Goal: Task Accomplishment & Management: Use online tool/utility

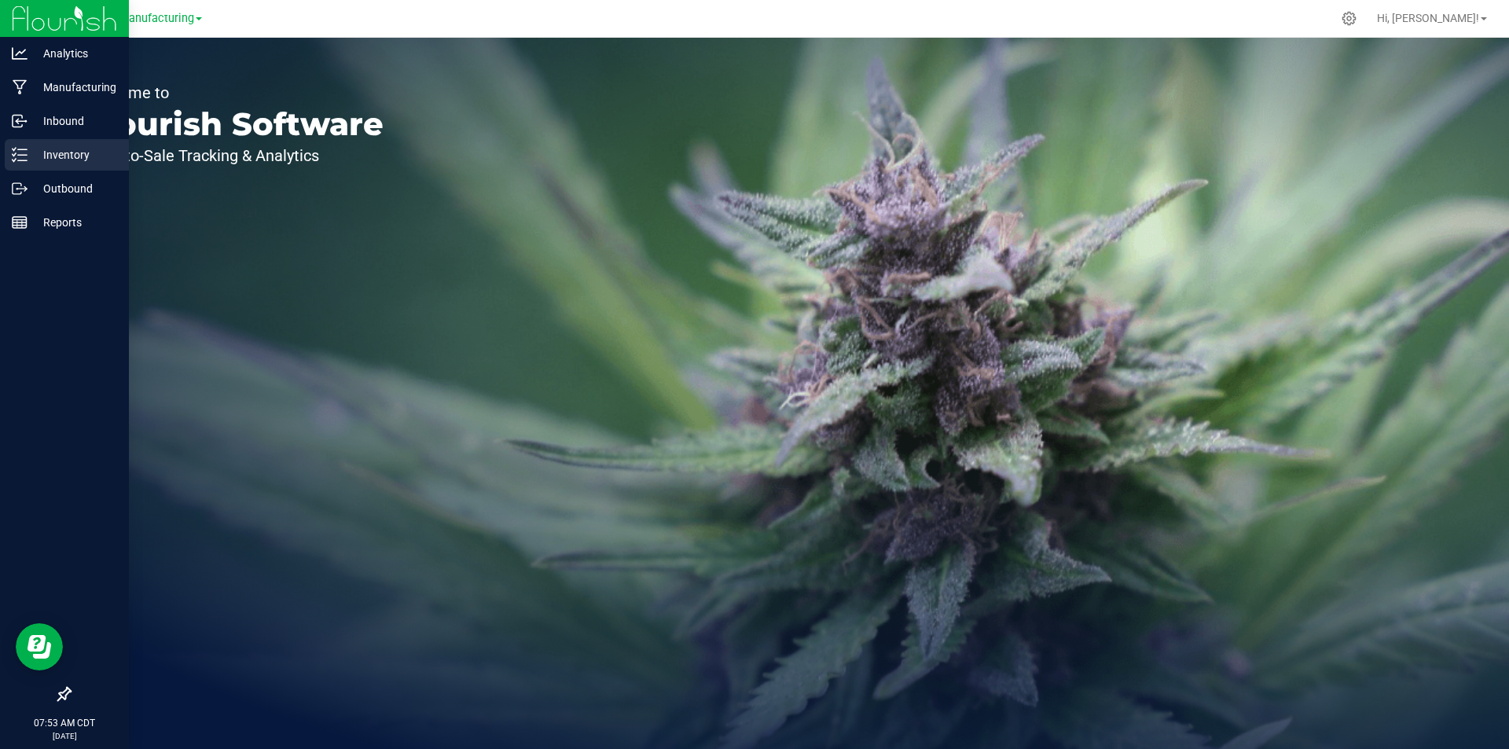
click at [36, 159] on p "Inventory" at bounding box center [75, 154] width 94 height 19
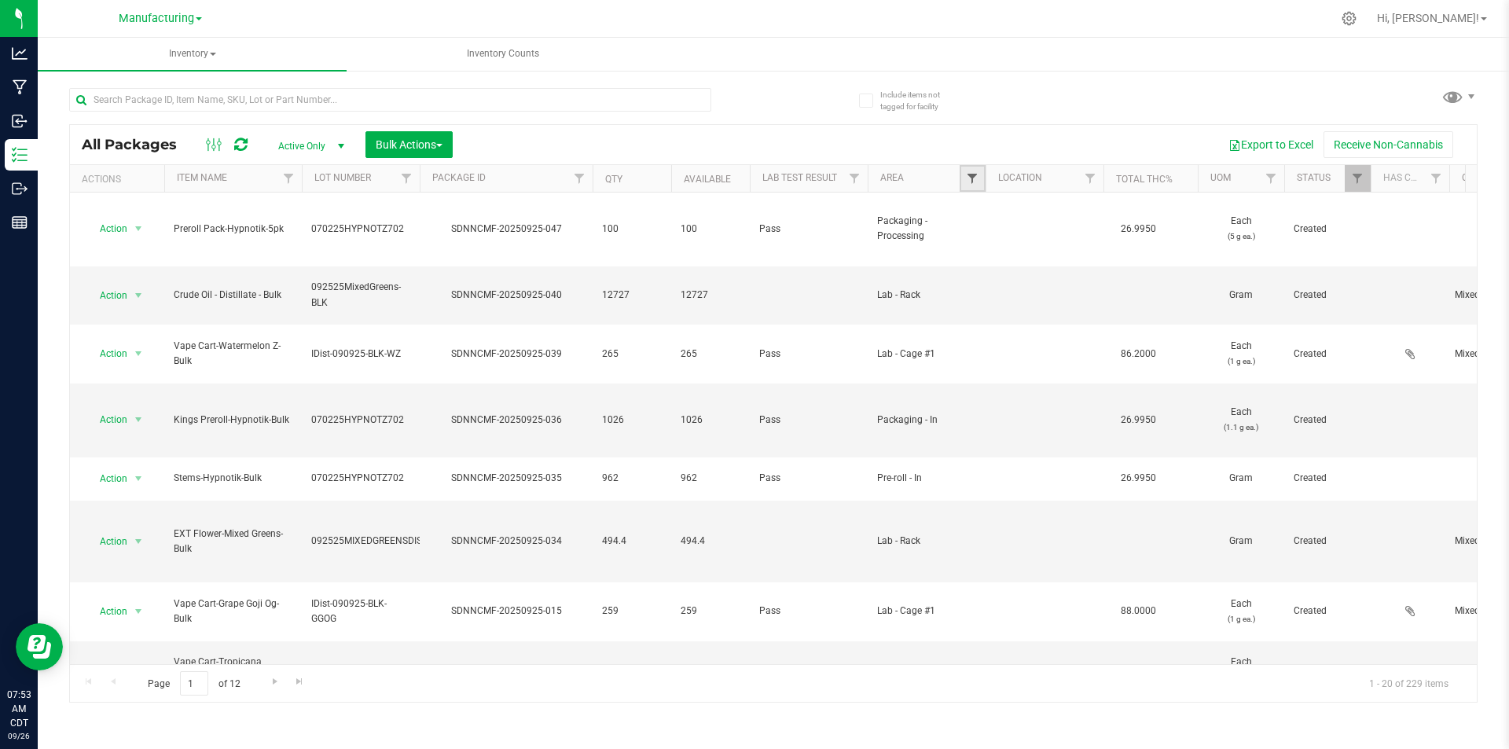
click at [969, 182] on span "Filter" at bounding box center [972, 178] width 13 height 13
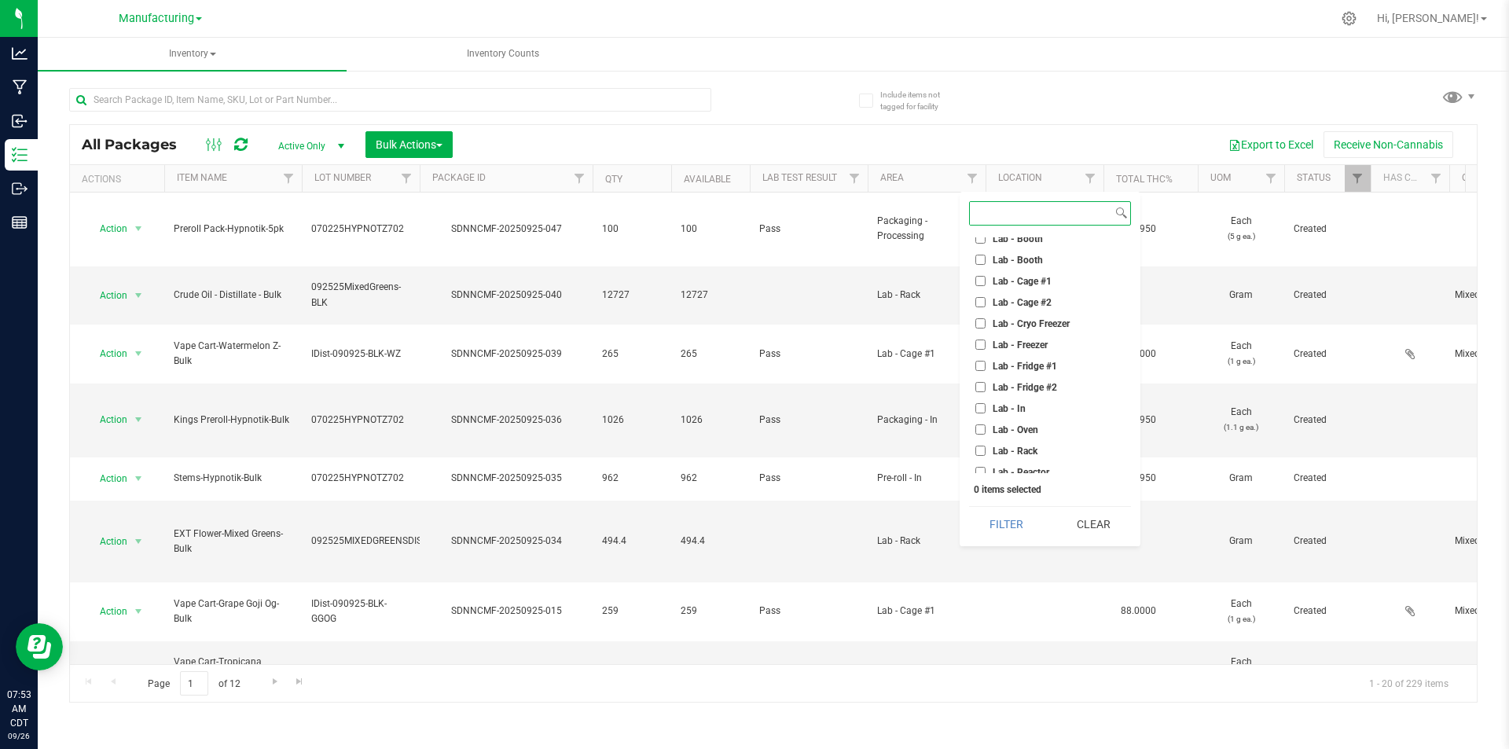
scroll to position [236, 0]
click at [984, 413] on input "Machine Trim Room - Preroll" at bounding box center [980, 413] width 10 height 10
checkbox input "true"
click at [997, 519] on button "Filter" at bounding box center [1006, 524] width 75 height 35
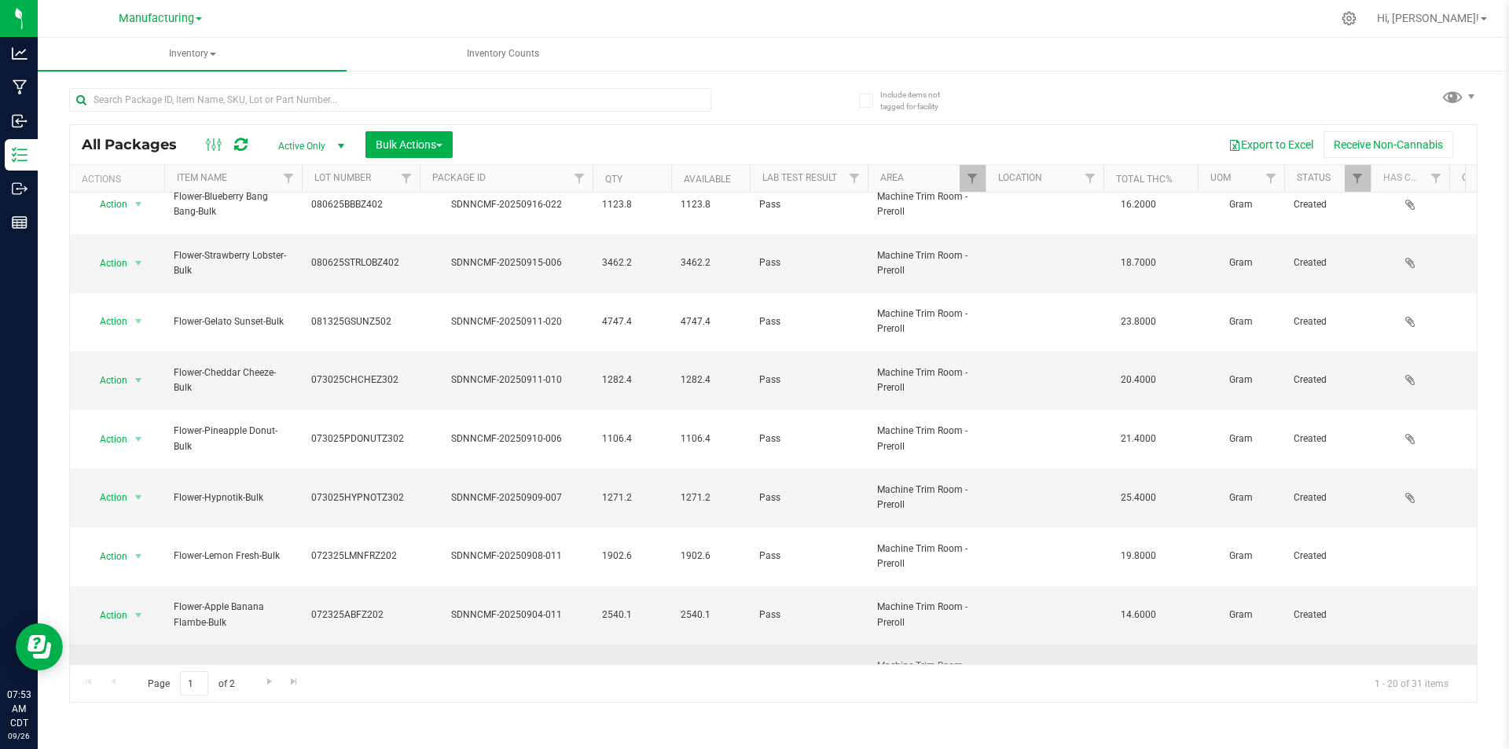
scroll to position [157, 0]
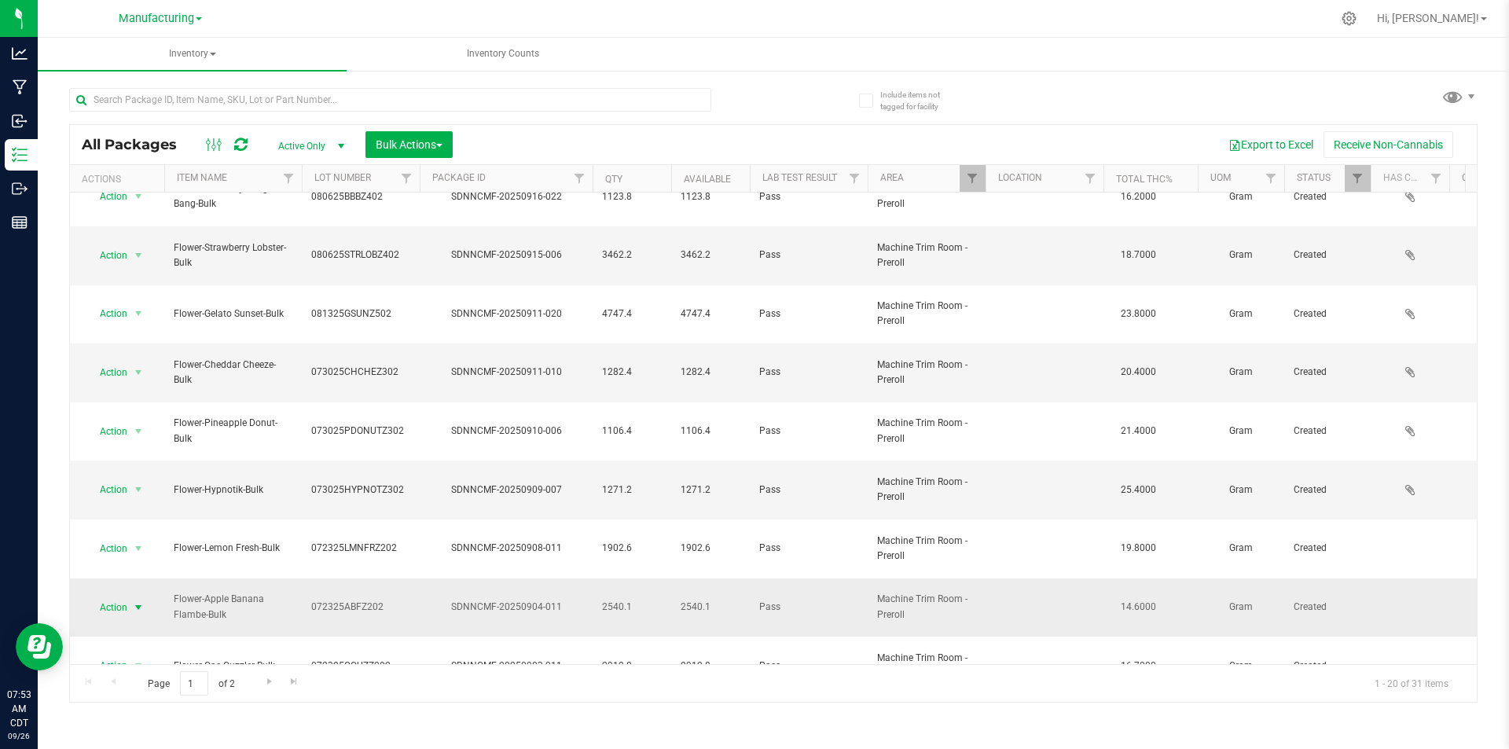
drag, startPoint x: 145, startPoint y: 447, endPoint x: 157, endPoint y: 447, distance: 11.8
click at [154, 597] on div "Action Action Adjust qty Create package Edit attributes Global inventory Locate…" at bounding box center [116, 608] width 75 height 22
click at [134, 601] on span "select" at bounding box center [138, 607] width 13 height 13
click at [156, 563] on li "Locate package" at bounding box center [135, 568] width 99 height 24
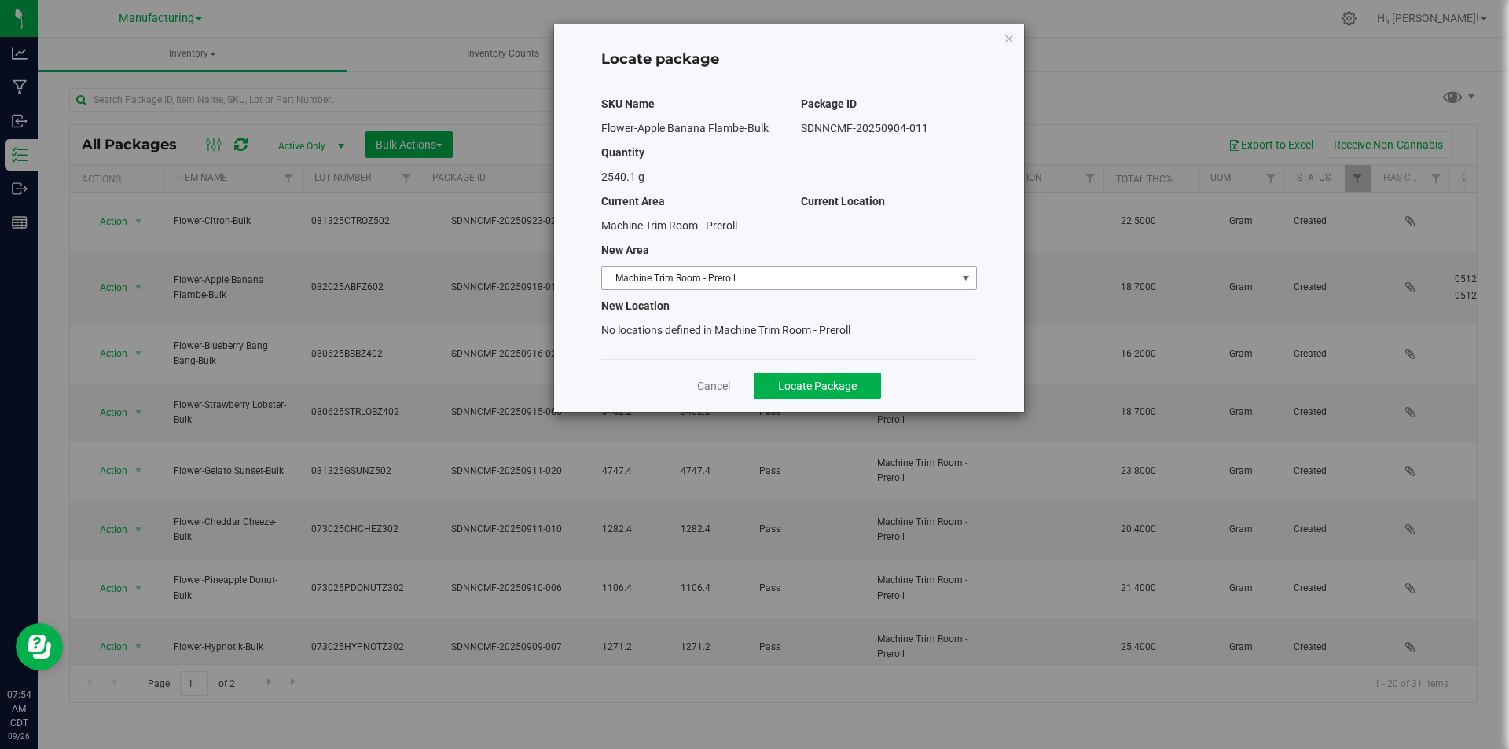
click at [957, 270] on span "select" at bounding box center [966, 278] width 20 height 22
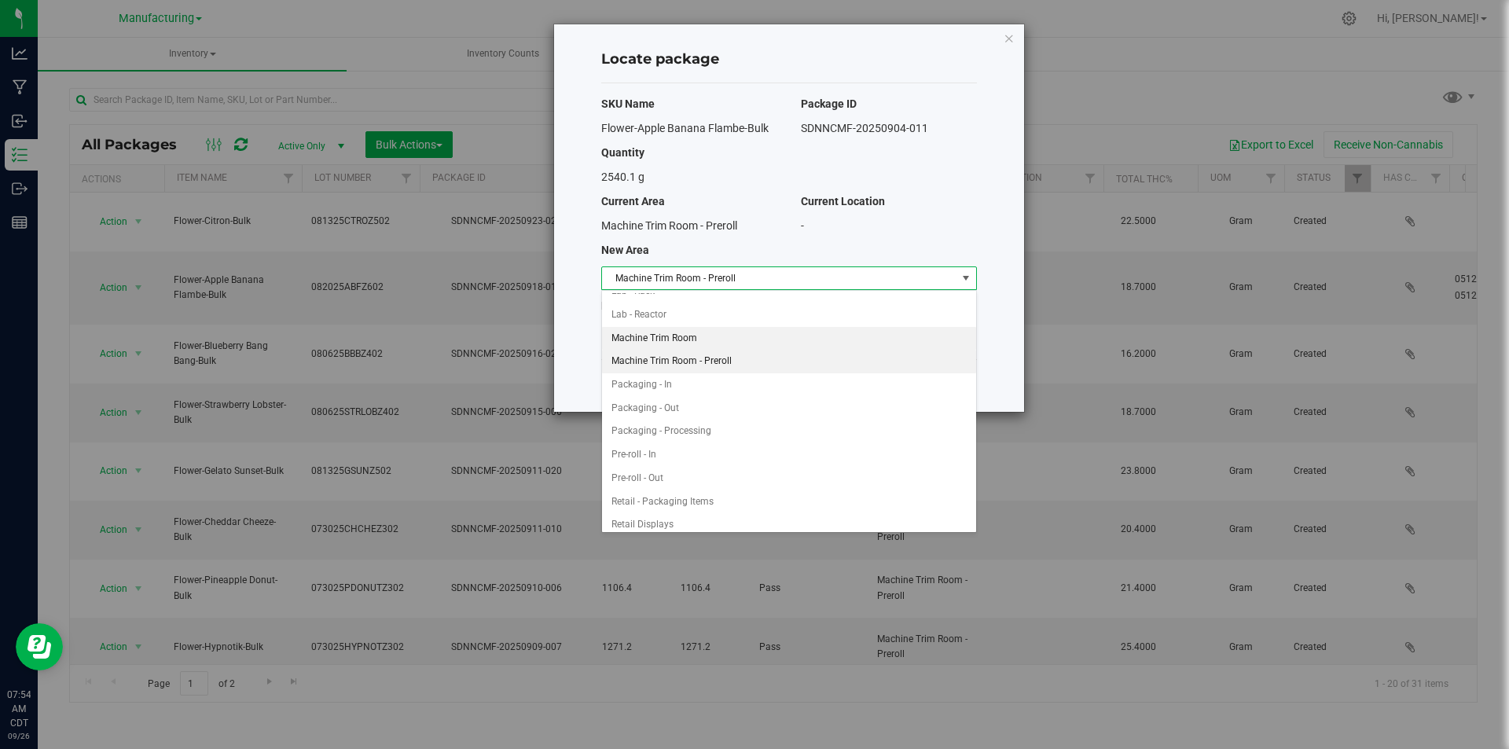
scroll to position [342, 0]
click at [692, 457] on li "Pre-roll - In" at bounding box center [789, 454] width 374 height 24
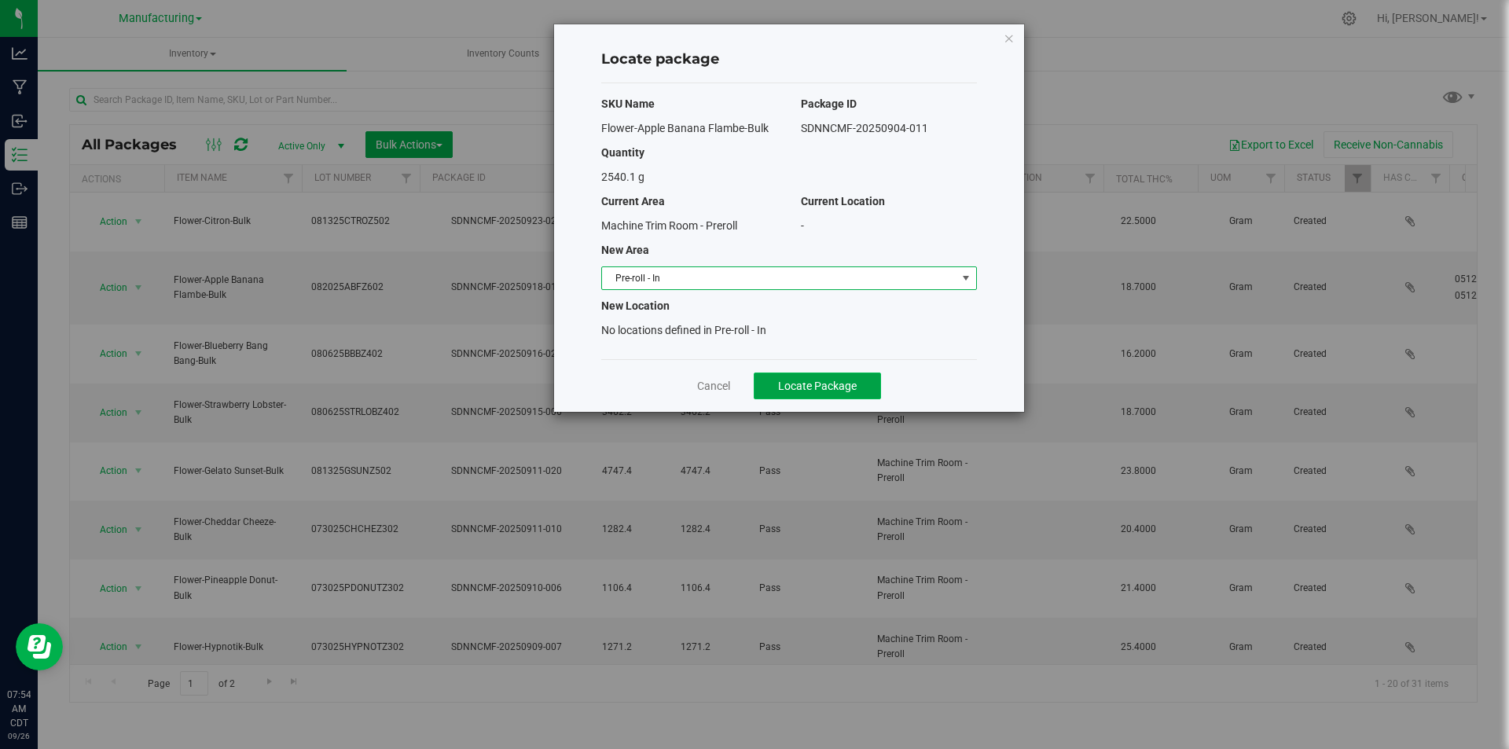
click at [833, 386] on span "Locate Package" at bounding box center [817, 386] width 79 height 13
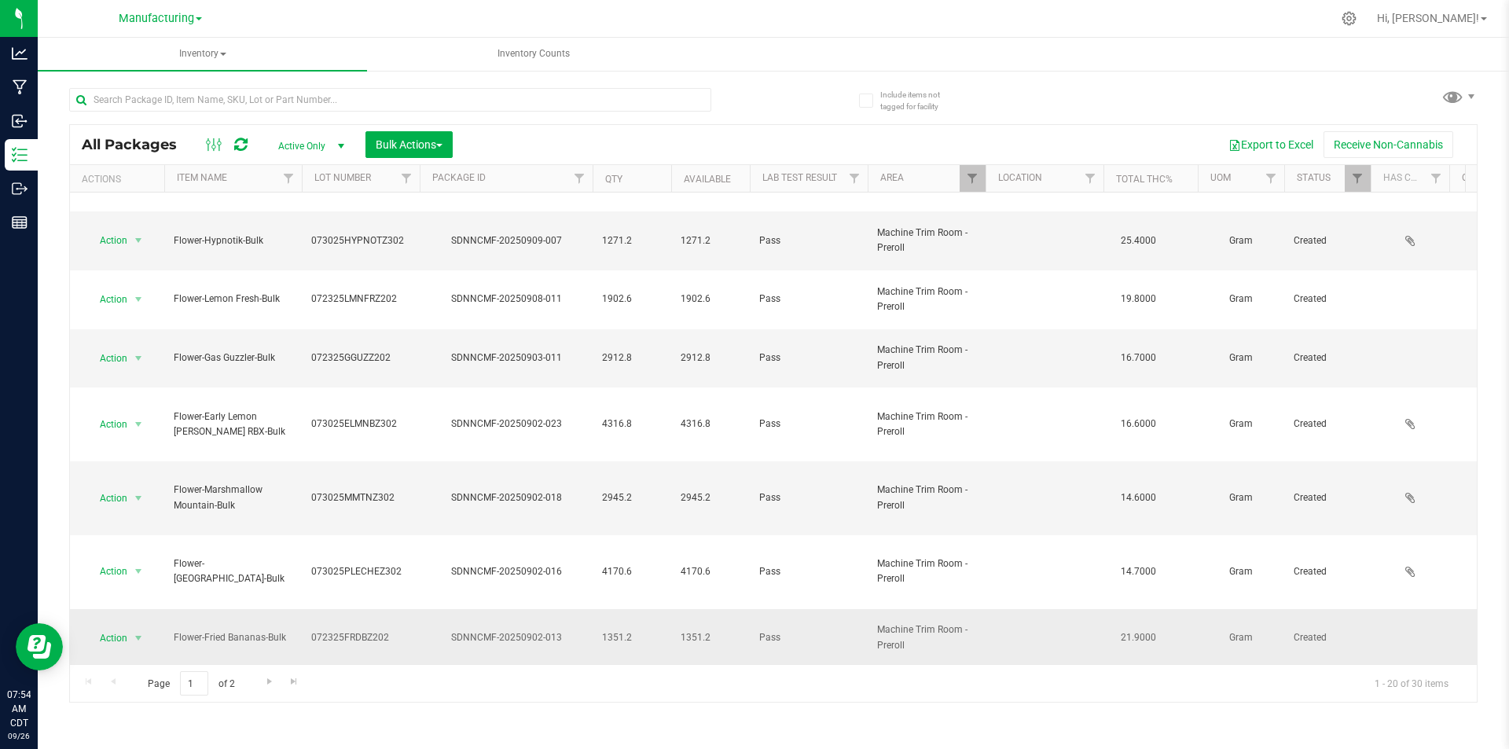
scroll to position [410, 0]
click at [269, 680] on span "Go to the next page" at bounding box center [269, 681] width 13 height 13
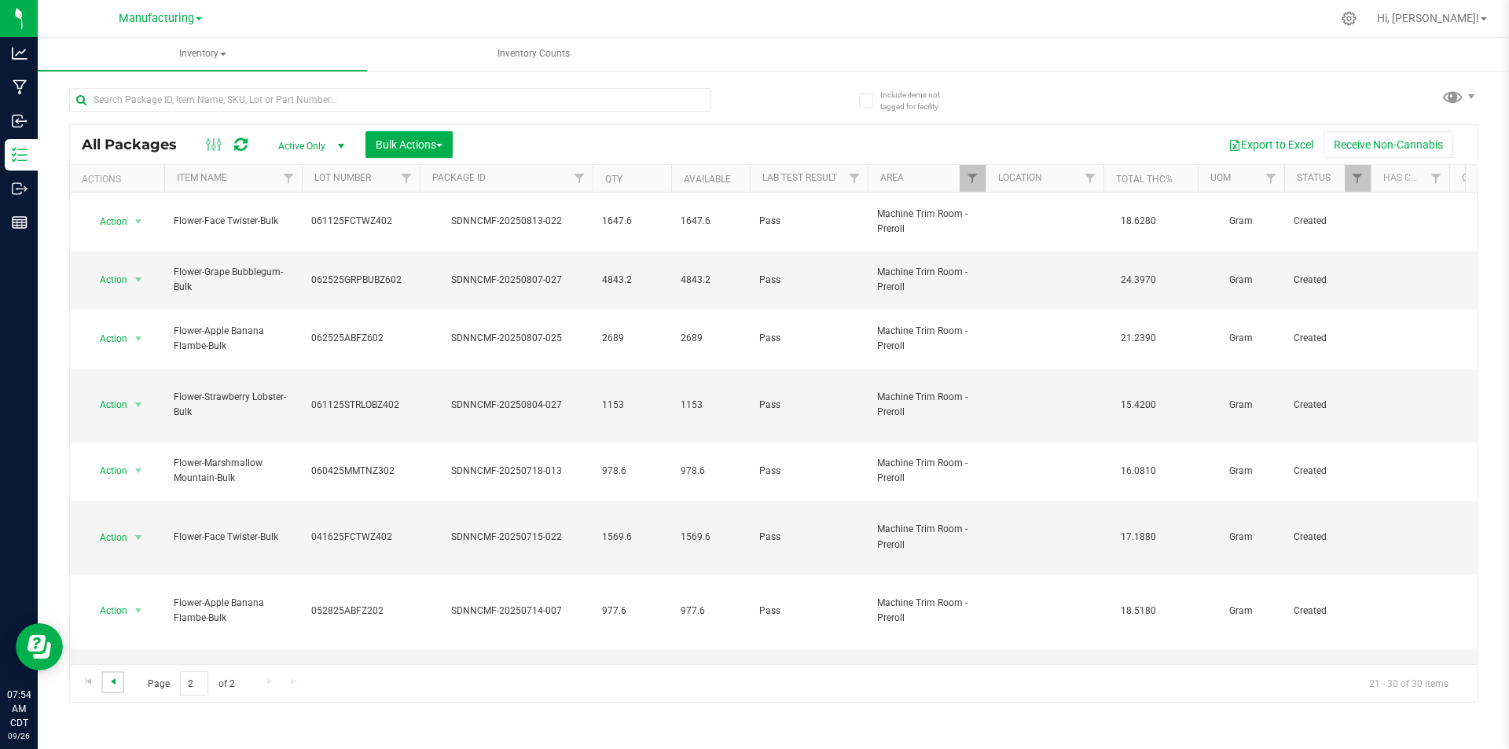
click at [113, 684] on span "Go to the previous page" at bounding box center [113, 681] width 13 height 13
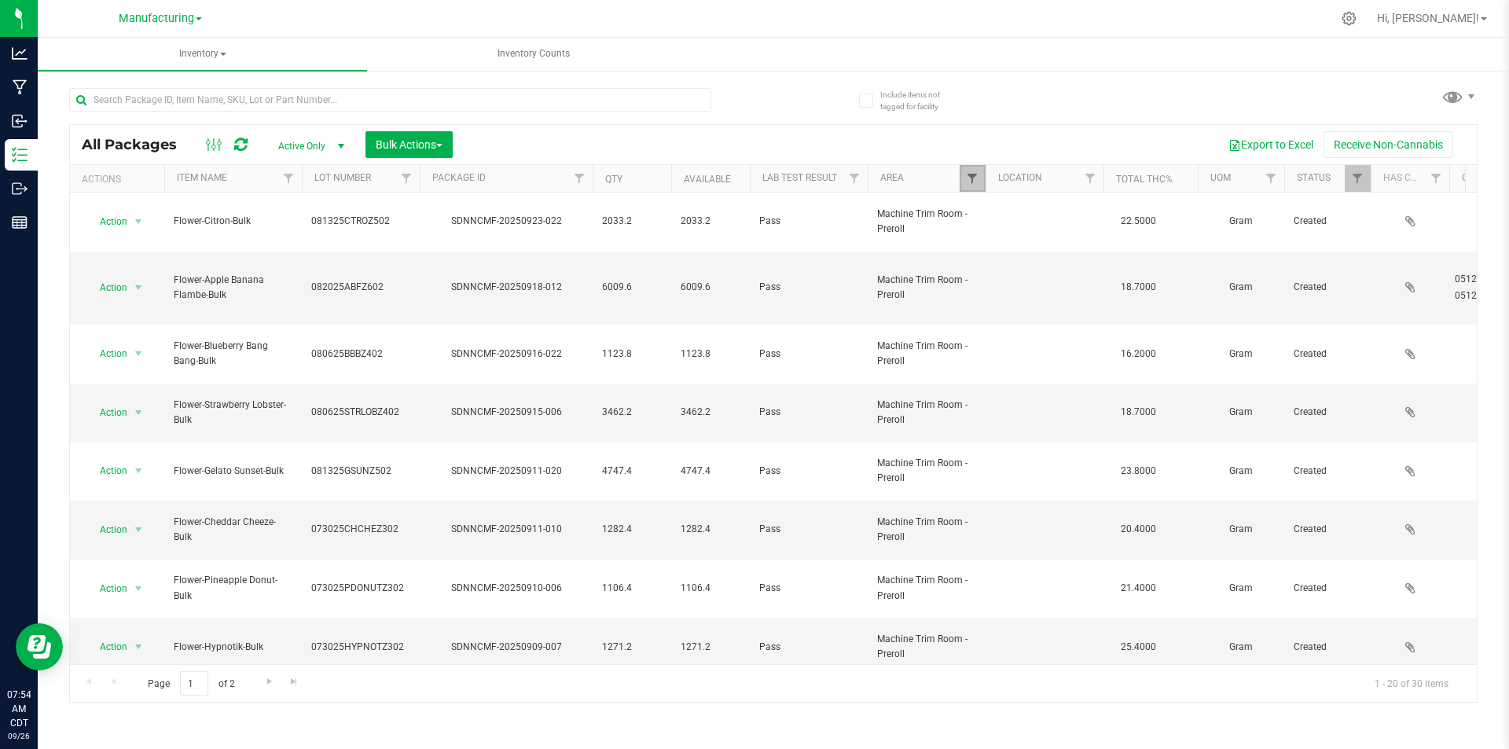
click at [971, 181] on span "Filter" at bounding box center [972, 178] width 13 height 13
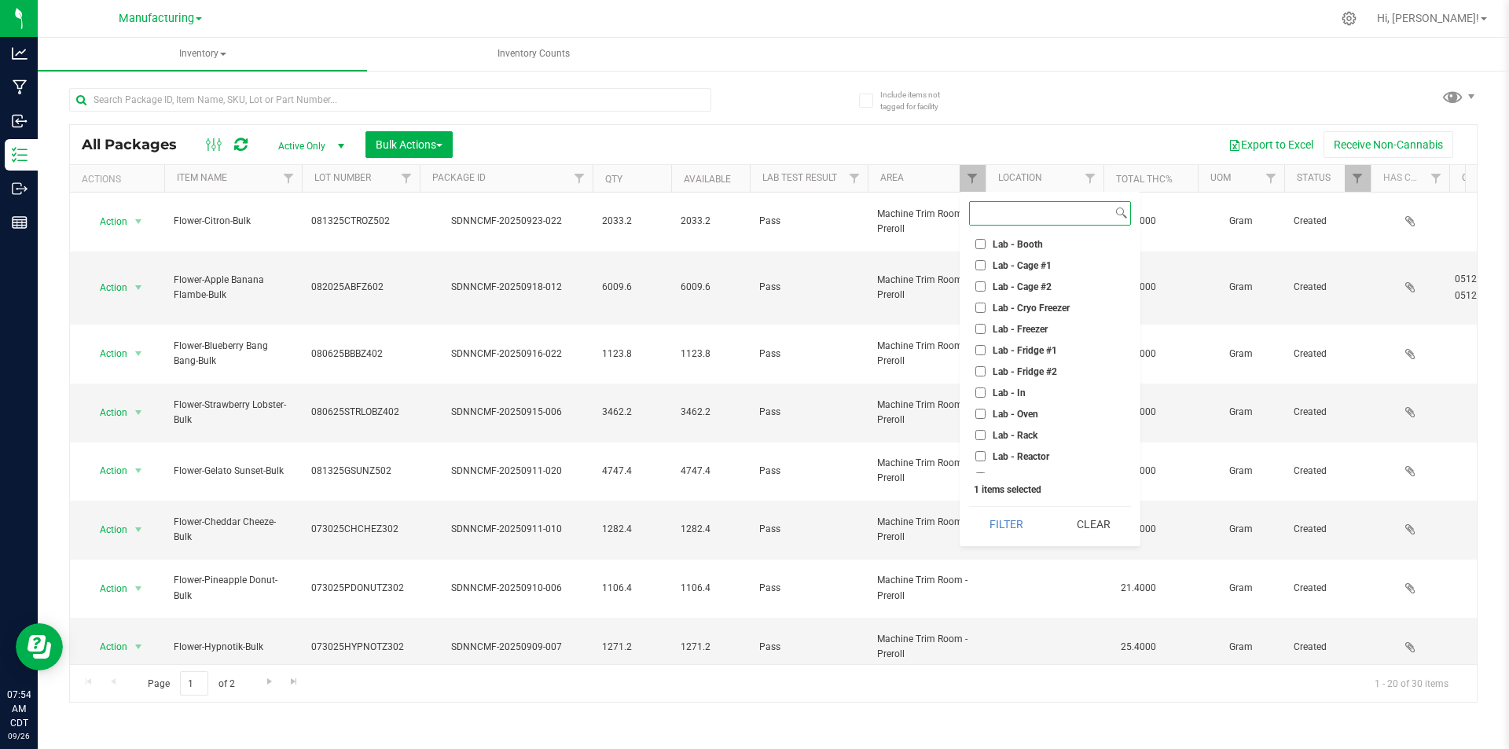
scroll to position [393, 0]
click at [979, 361] on input "Pre-roll - In" at bounding box center [980, 362] width 10 height 10
checkbox input "true"
click at [982, 255] on input "Machine Trim Room - Preroll" at bounding box center [980, 256] width 10 height 10
checkbox input "false"
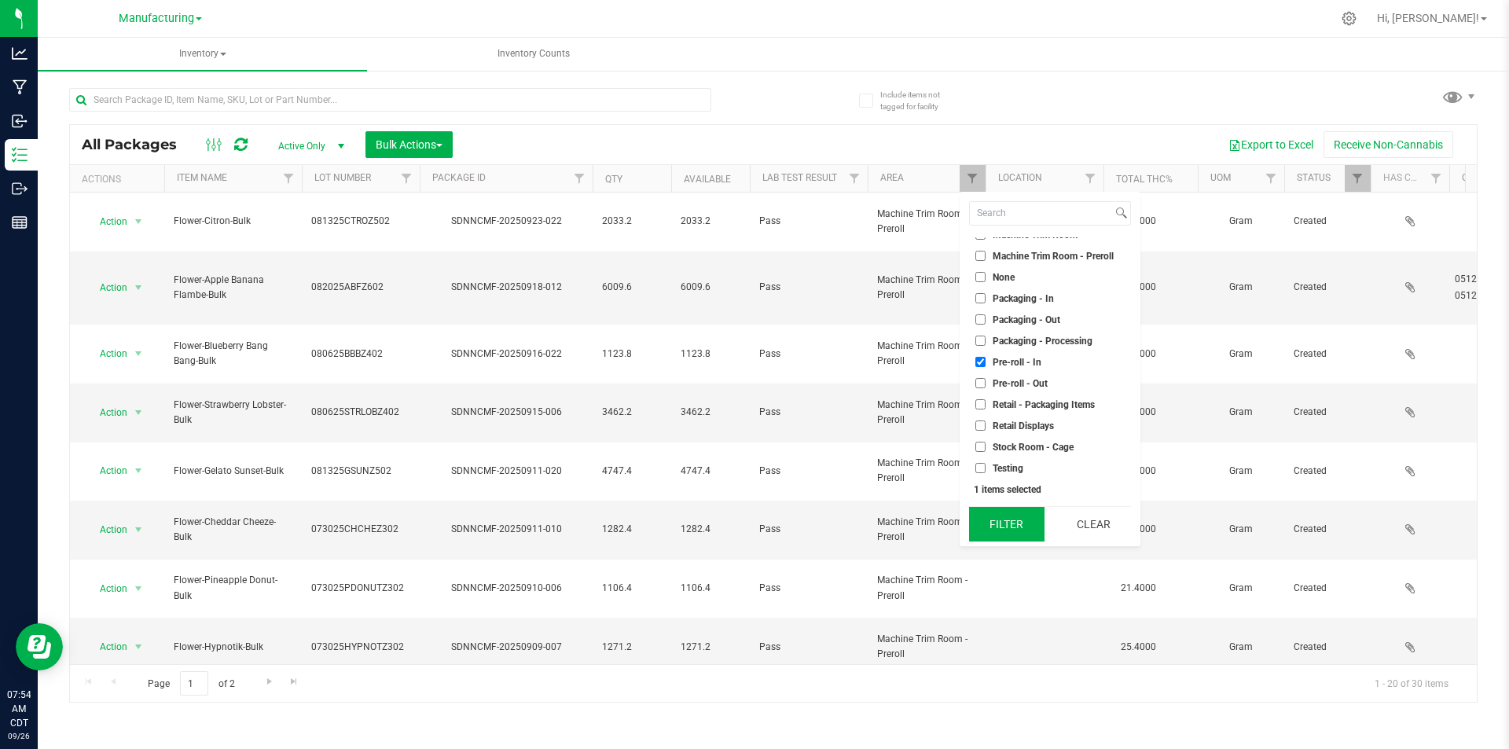
click at [1000, 516] on button "Filter" at bounding box center [1006, 524] width 75 height 35
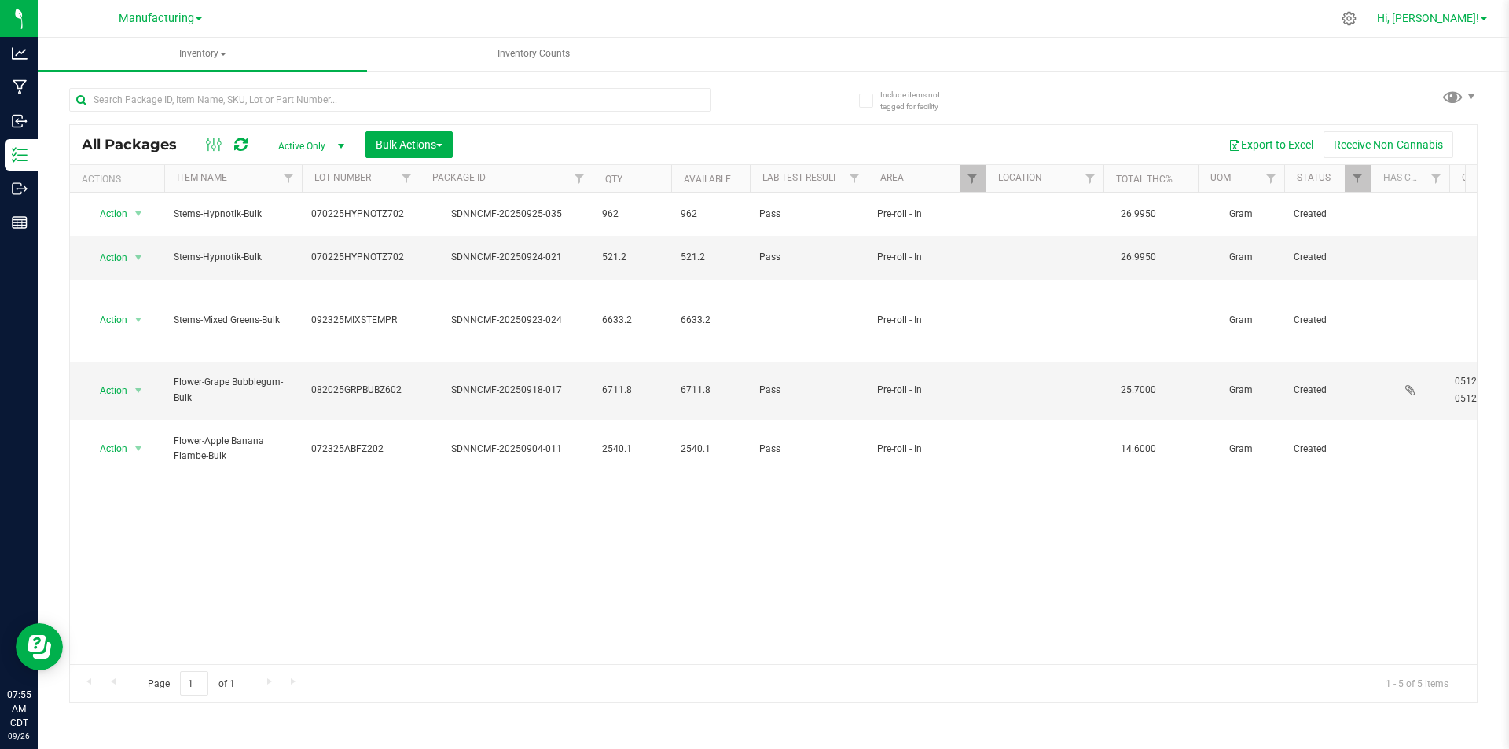
click at [1468, 23] on span "Hi, [PERSON_NAME]!" at bounding box center [1428, 18] width 102 height 13
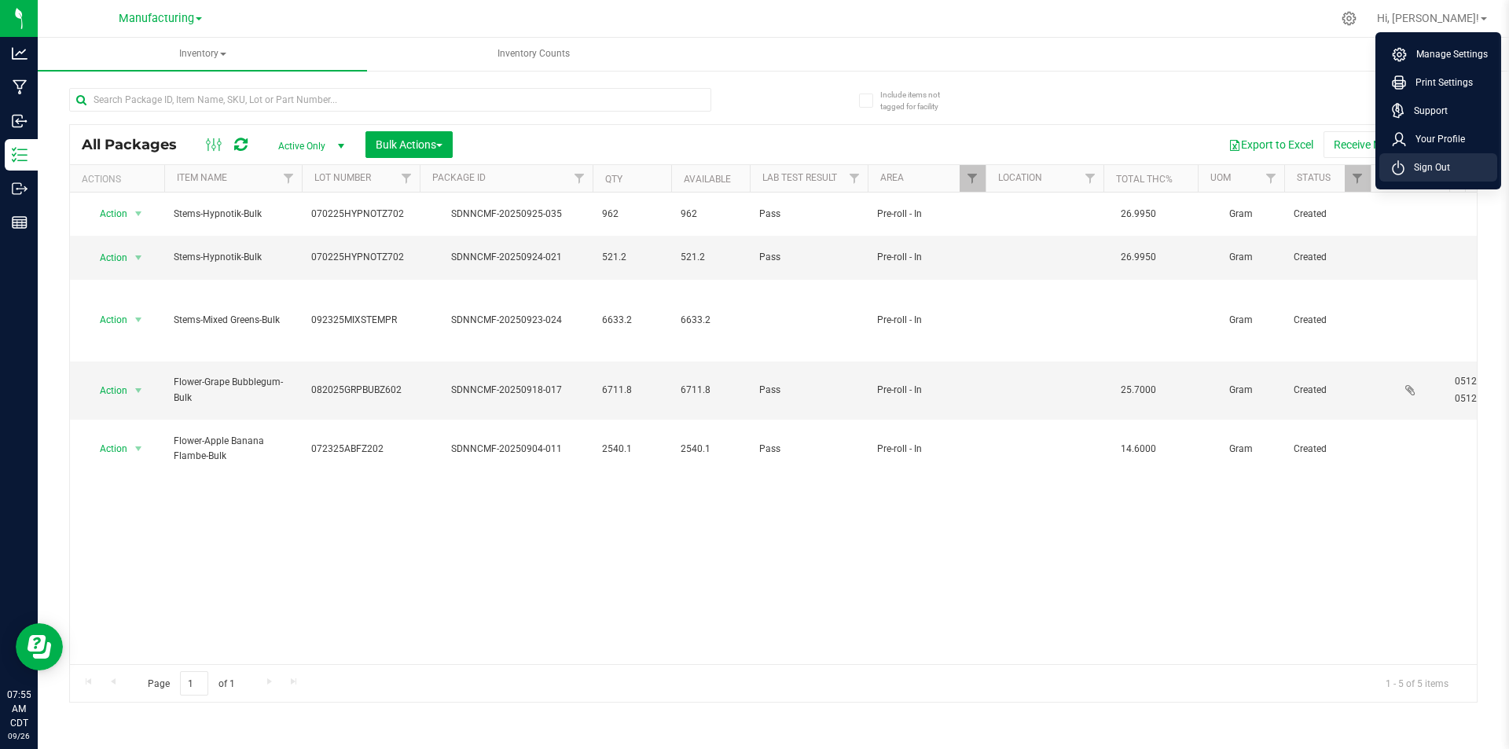
click at [1412, 174] on span "Sign Out" at bounding box center [1428, 168] width 46 height 16
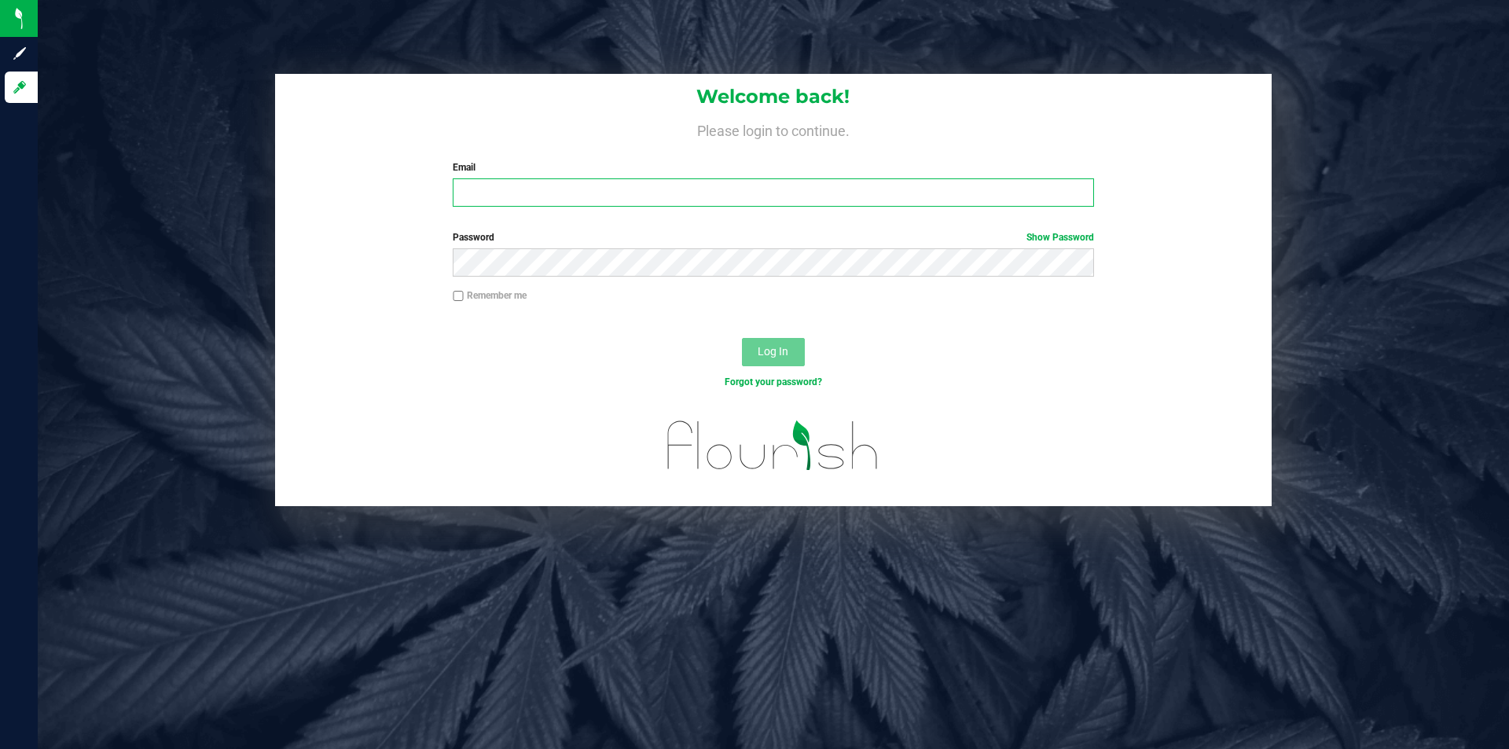
click at [615, 196] on input "Email" at bounding box center [773, 192] width 641 height 28
type input "[EMAIL_ADDRESS][DOMAIN_NAME]"
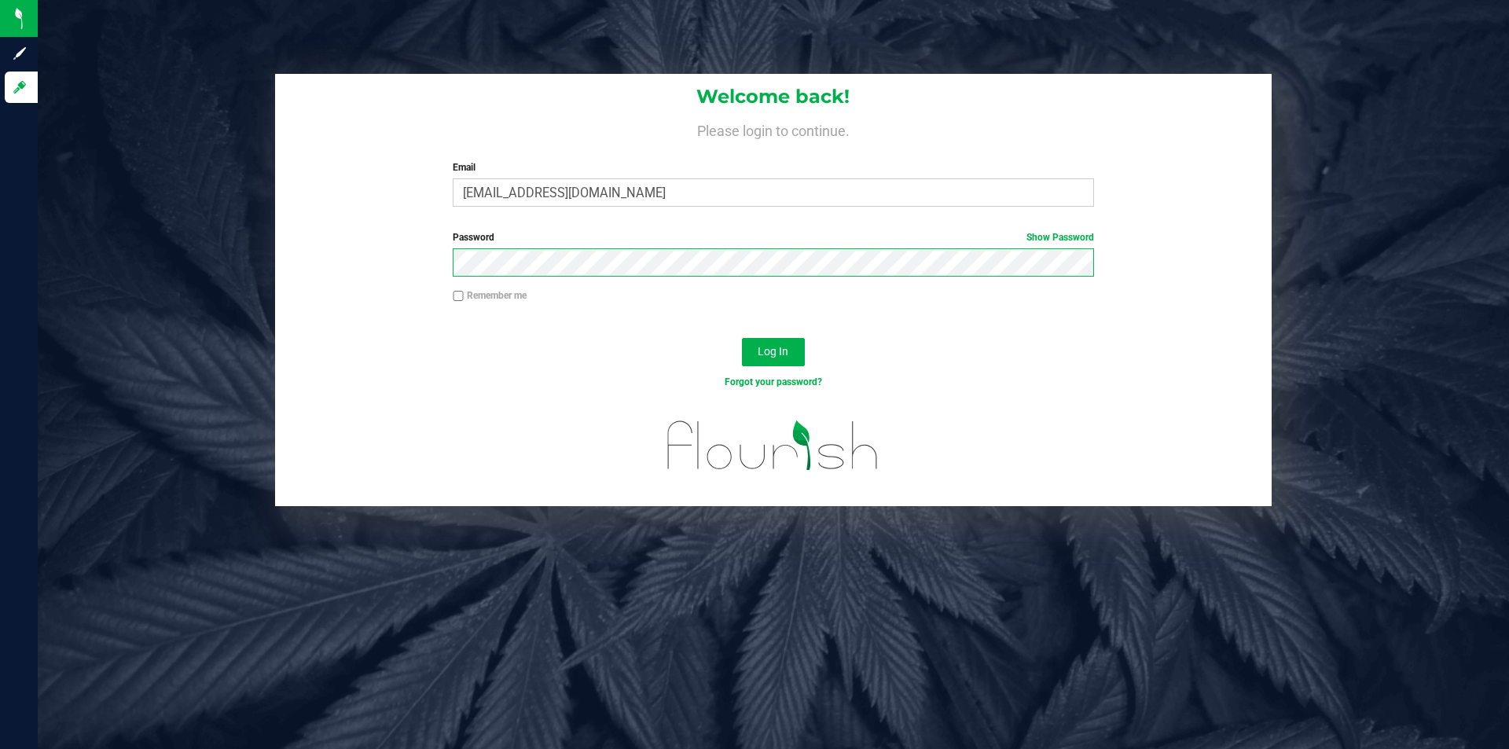
click at [742, 338] on button "Log In" at bounding box center [773, 352] width 63 height 28
